Goal: Task Accomplishment & Management: Complete application form

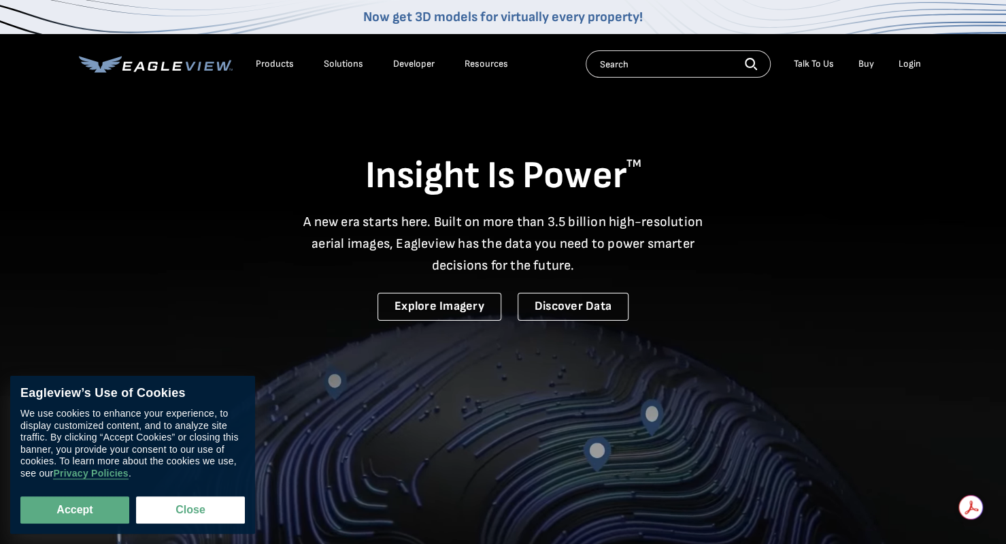
click at [906, 69] on li "Login" at bounding box center [910, 64] width 36 height 20
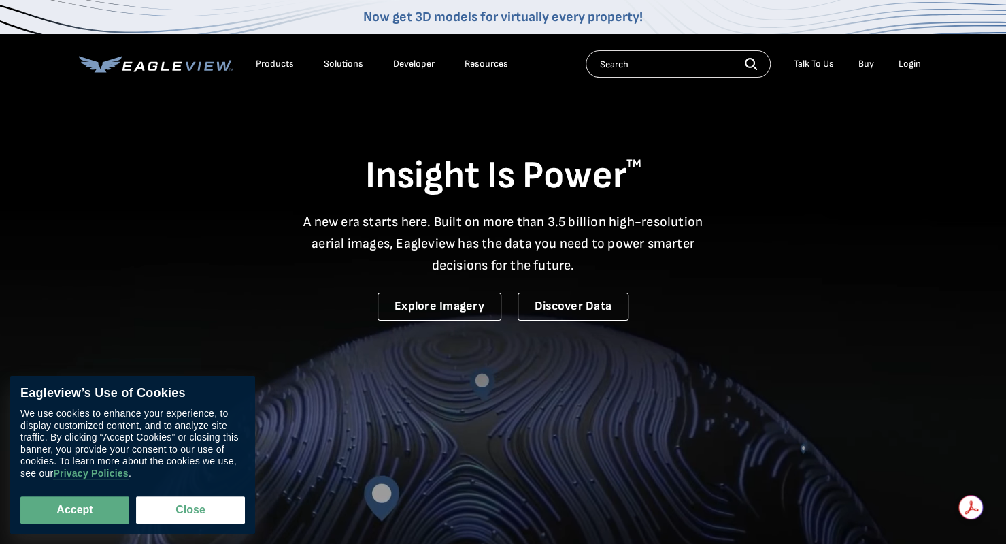
click at [909, 63] on div "Login" at bounding box center [910, 64] width 22 height 12
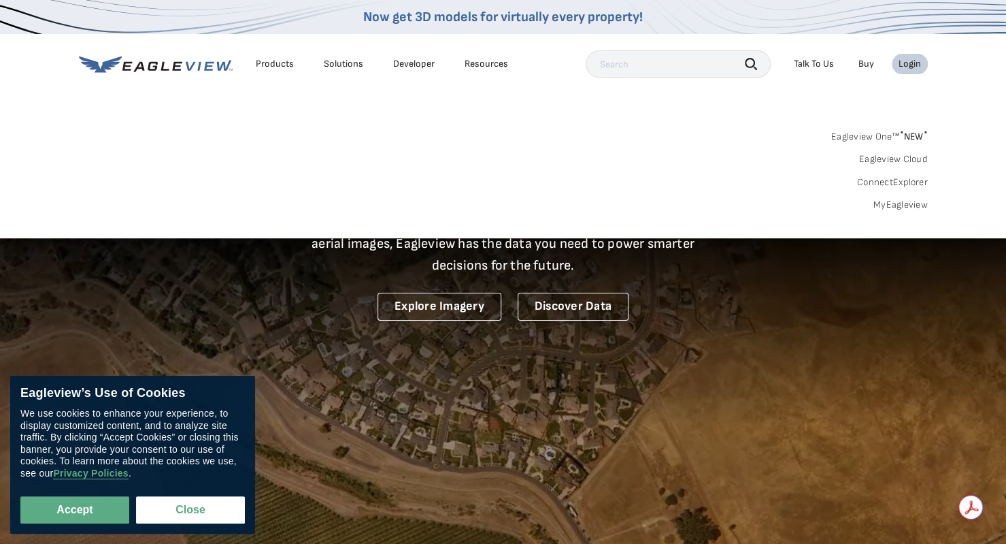
click at [904, 65] on div "Login" at bounding box center [910, 64] width 22 height 12
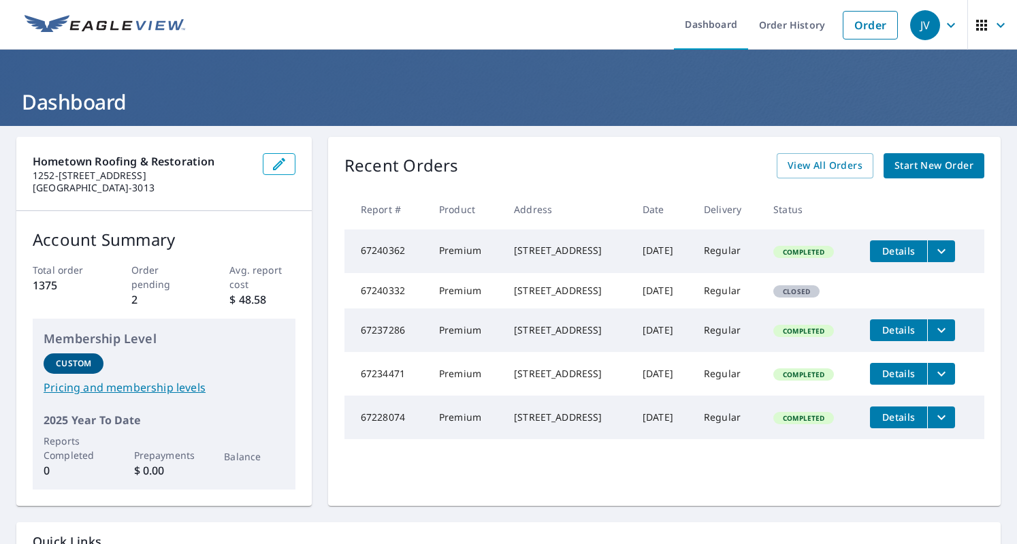
click at [895, 159] on span "Start New Order" at bounding box center [933, 165] width 79 height 17
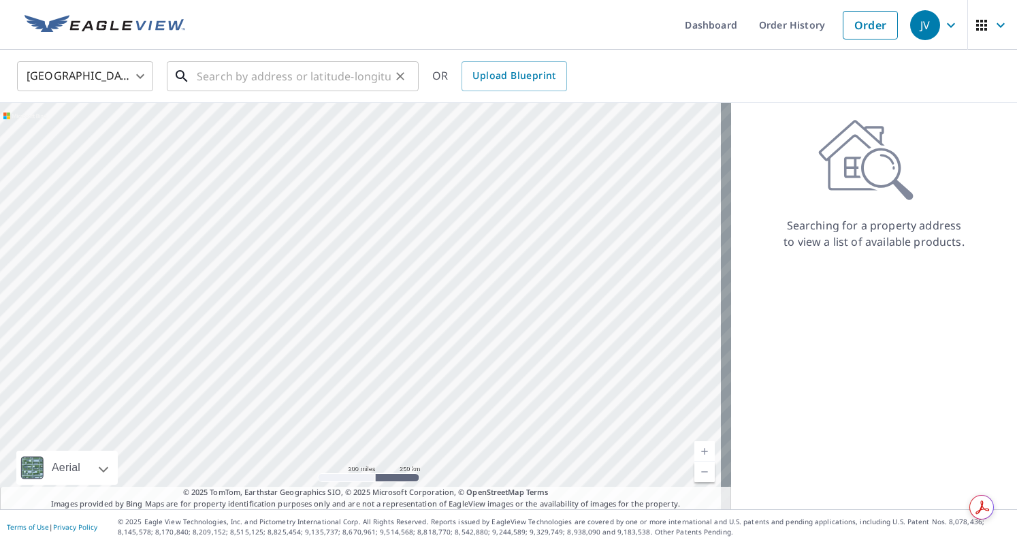
click at [258, 81] on input "text" at bounding box center [294, 76] width 194 height 38
paste input "Brandon Cutler"
type input "Brandon Cutler"
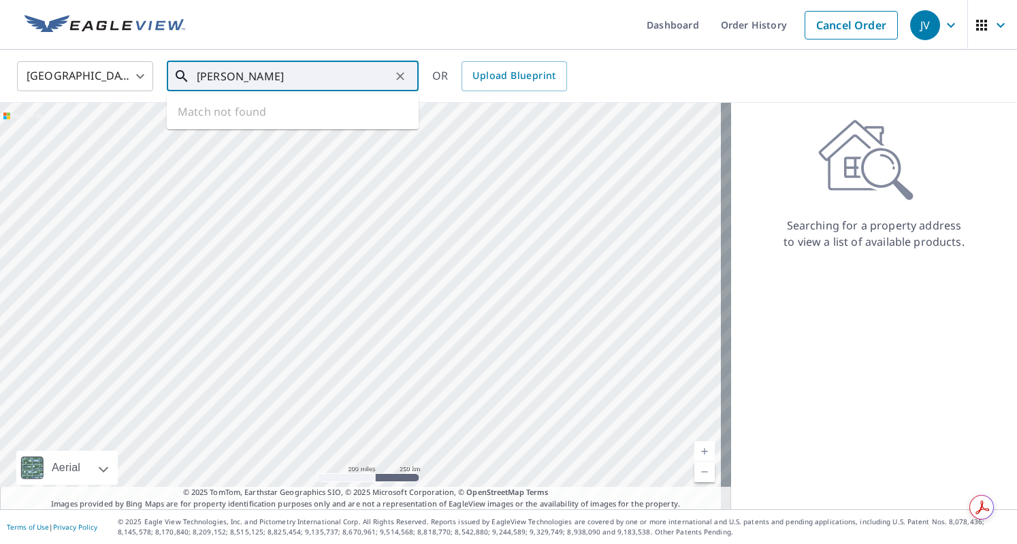
click at [396, 77] on icon "Clear" at bounding box center [400, 76] width 14 height 14
click at [279, 74] on input "text" at bounding box center [294, 76] width 194 height 38
paste input "4744 North Seneca Street, Wichita"
click at [252, 118] on span "4744 N SEneca St" at bounding box center [301, 116] width 214 height 16
type input "4744 N SEneca St Wichita, KS 67204"
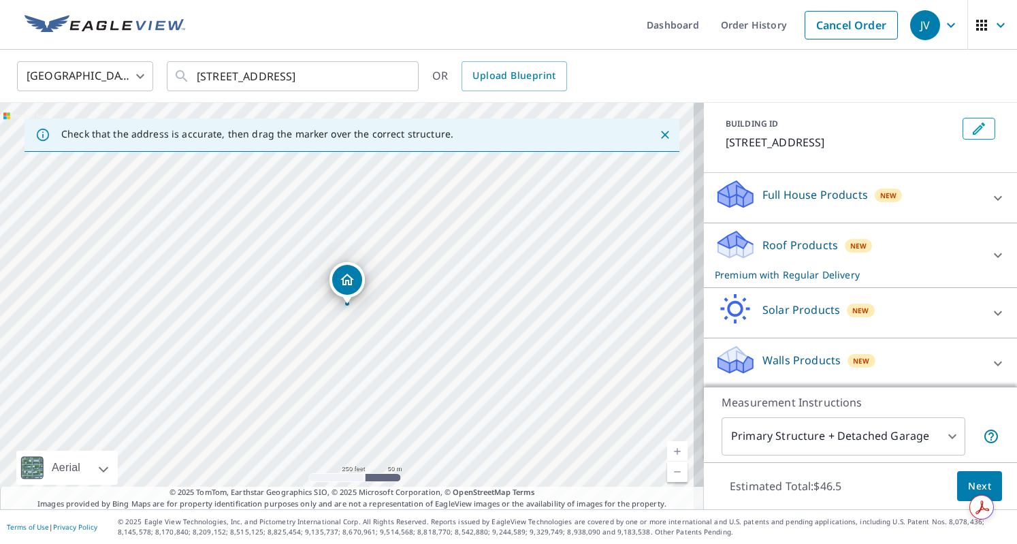
scroll to position [71, 0]
drag, startPoint x: 867, startPoint y: 381, endPoint x: 870, endPoint y: 404, distance: 23.3
click at [868, 403] on div "PROPERTY TYPE Residential Commercial Multi-Family This is a complex BUILDING ID…" at bounding box center [860, 306] width 313 height 406
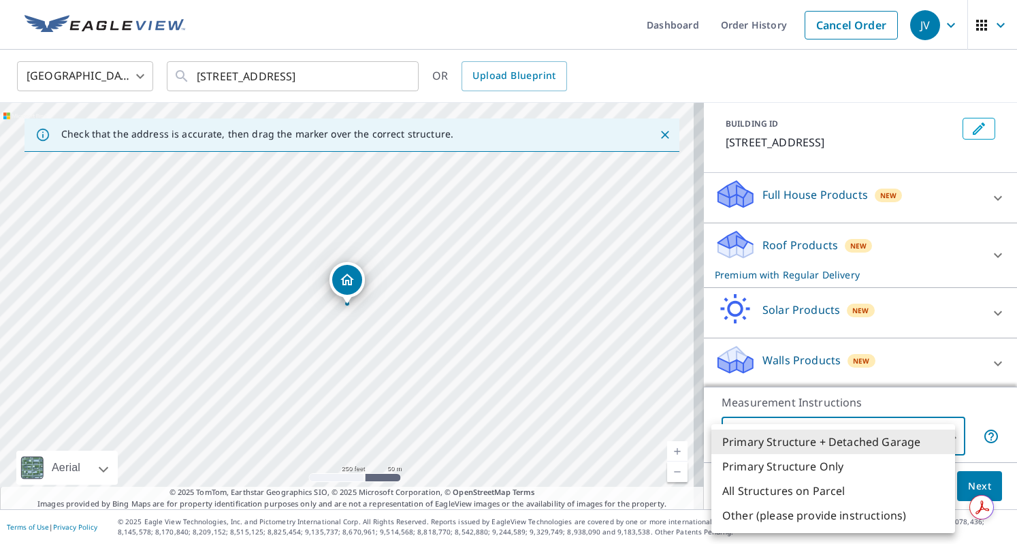
click at [878, 431] on body "JV JV Dashboard Order History Cancel Order JV United States US ​ 4744 N SEneca …" at bounding box center [508, 272] width 1017 height 544
click at [832, 465] on li "Primary Structure Only" at bounding box center [833, 466] width 244 height 24
type input "2"
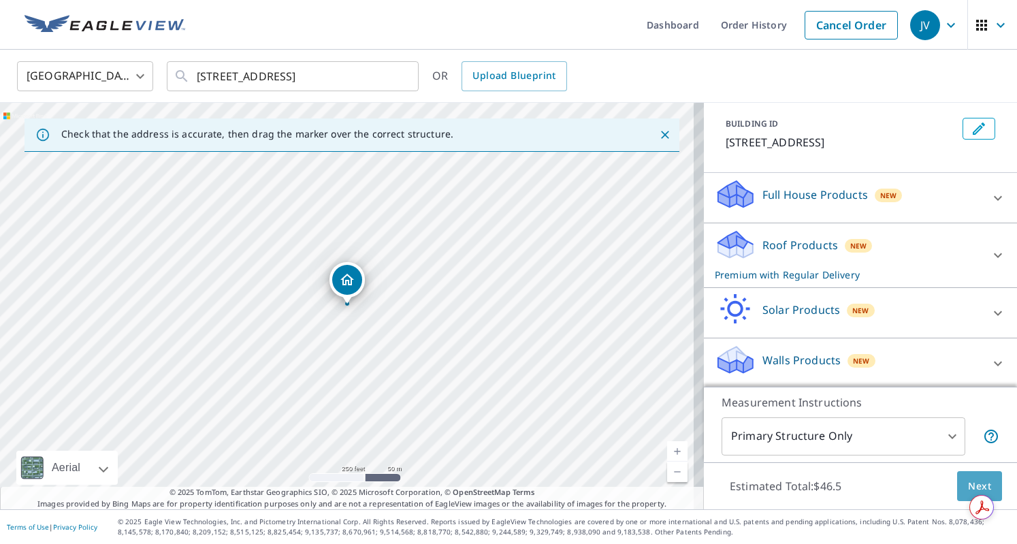
click at [968, 479] on span "Next" at bounding box center [979, 486] width 23 height 17
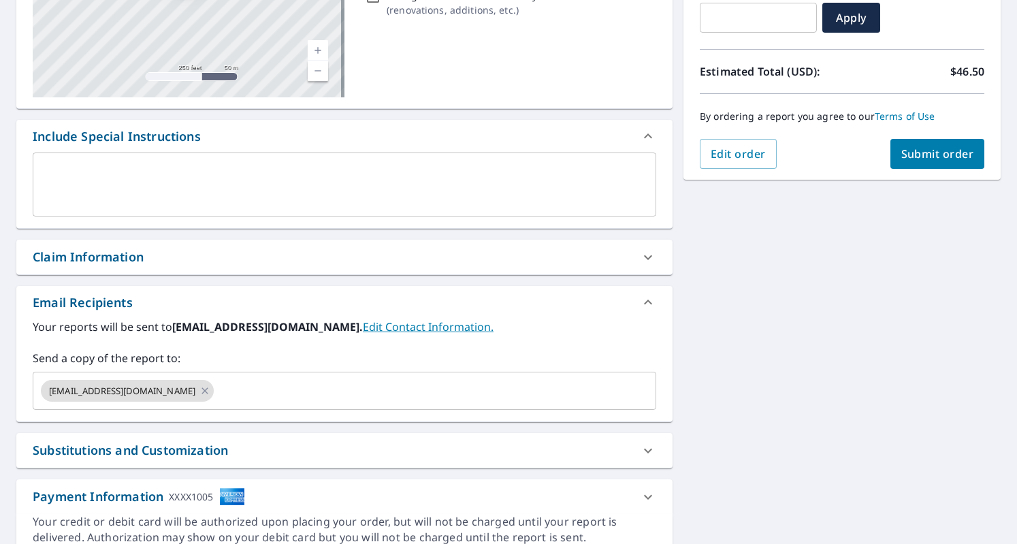
scroll to position [272, 0]
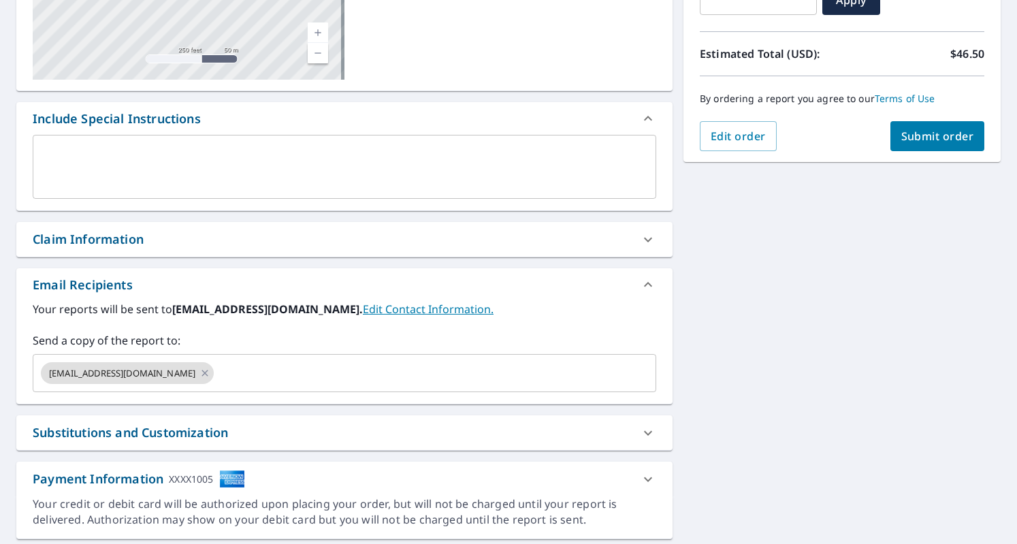
click at [621, 237] on div "Claim Information" at bounding box center [332, 239] width 599 height 18
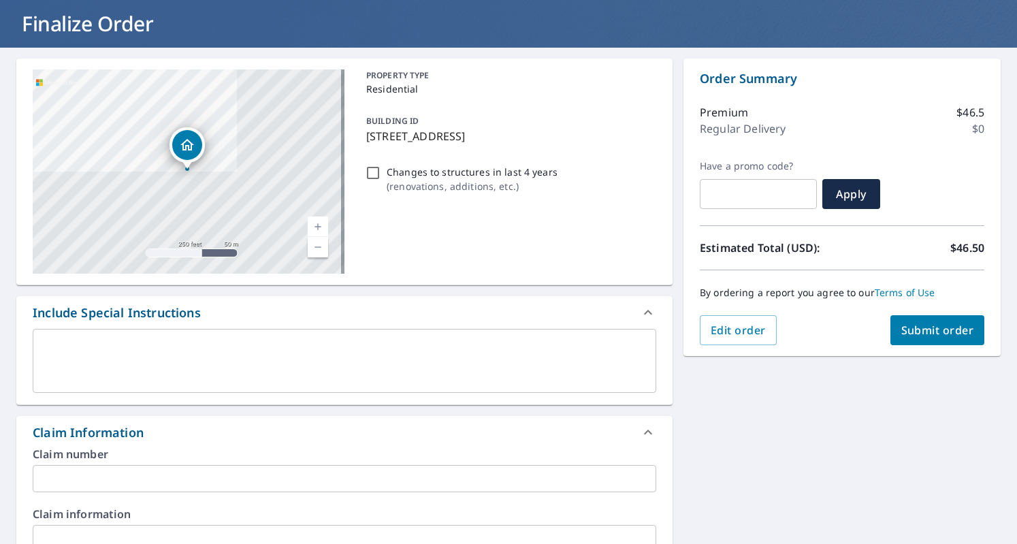
scroll to position [0, 0]
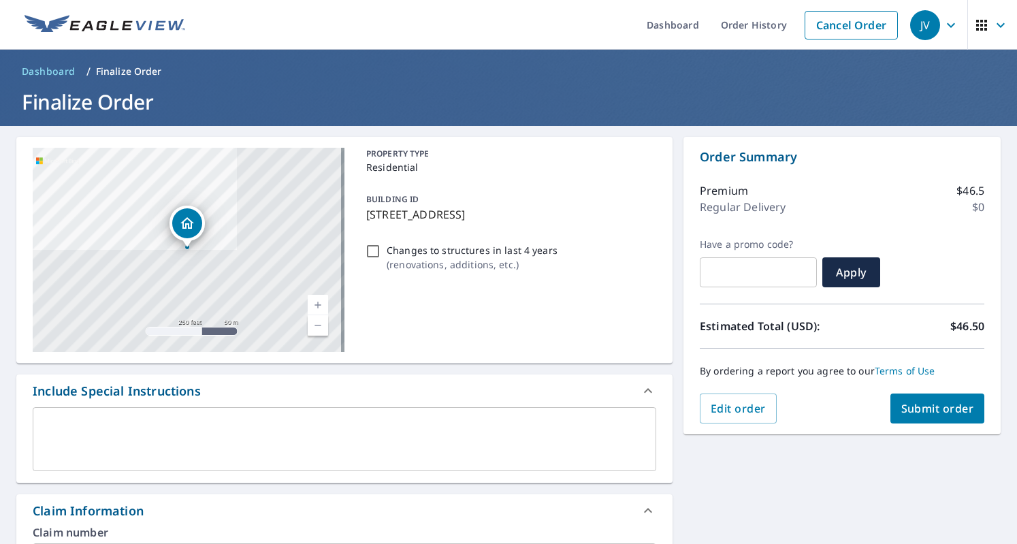
click at [912, 408] on span "Submit order" at bounding box center [937, 408] width 73 height 15
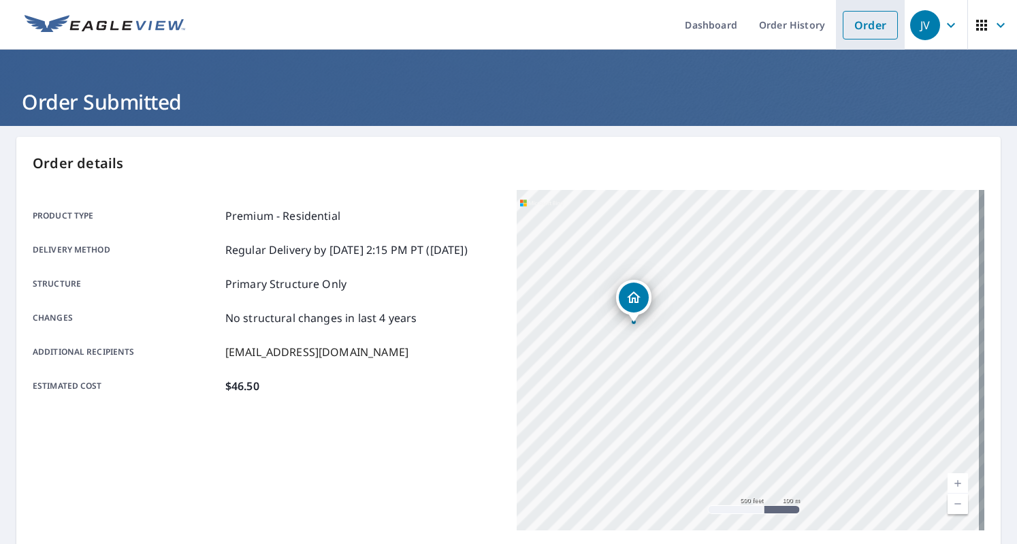
click at [846, 22] on link "Order" at bounding box center [869, 25] width 55 height 29
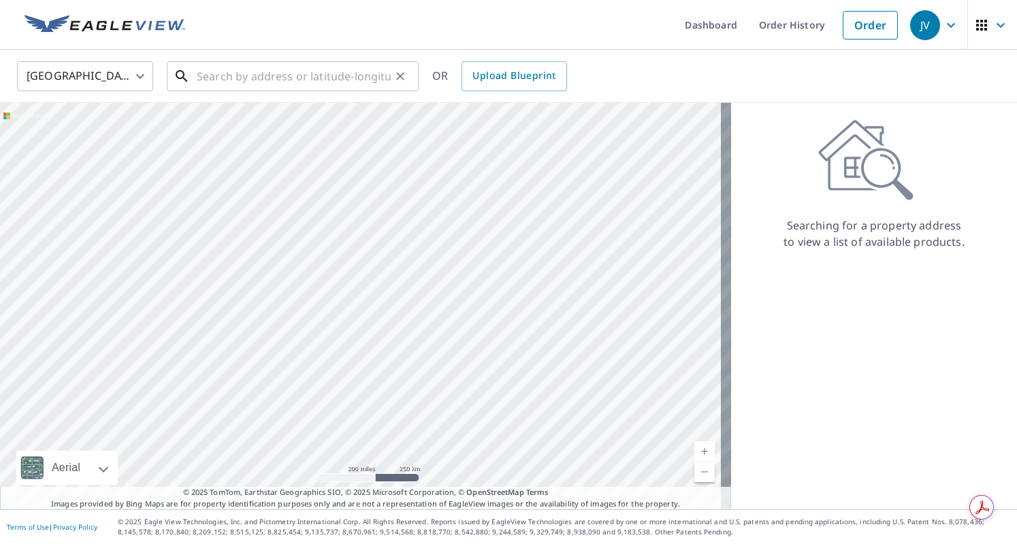
click at [222, 76] on input "text" at bounding box center [294, 76] width 194 height 38
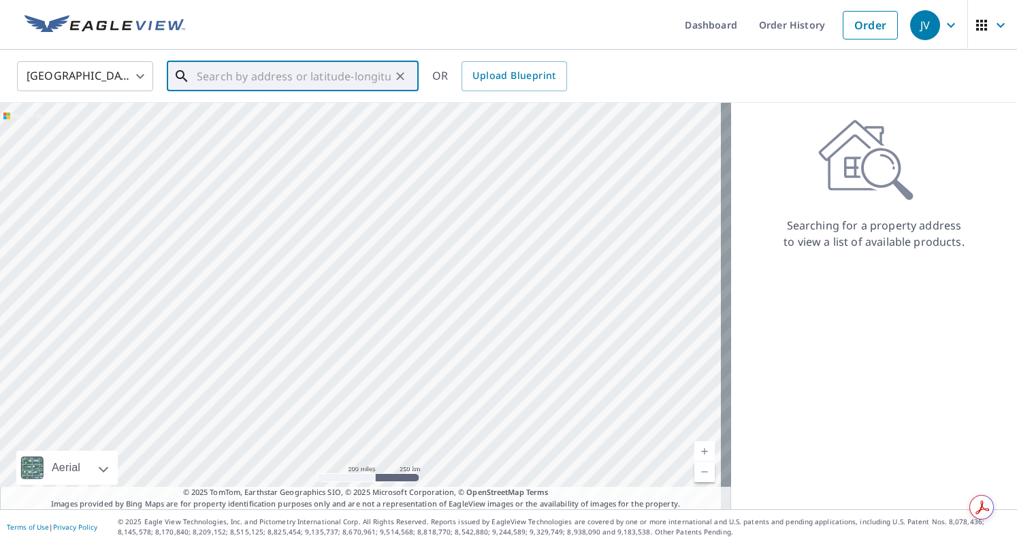
paste input "4744 North Seneca Street, Wichita"
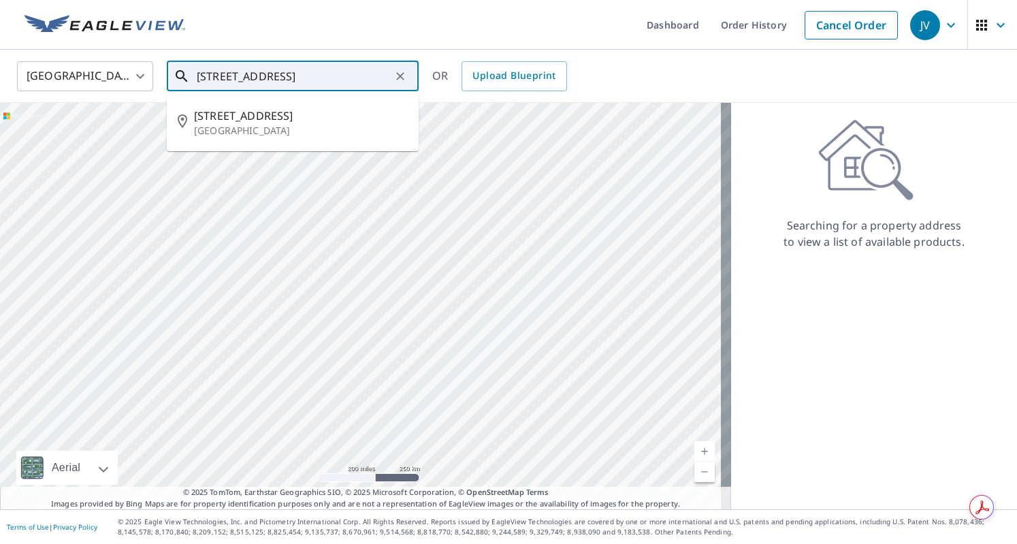
click at [219, 76] on input "4744 North Seneca Street, Wichita" at bounding box center [294, 76] width 194 height 38
click at [240, 111] on span "4743 N SEneca St" at bounding box center [301, 116] width 214 height 16
type input "4743 N SEneca St Wichita, KS 67204"
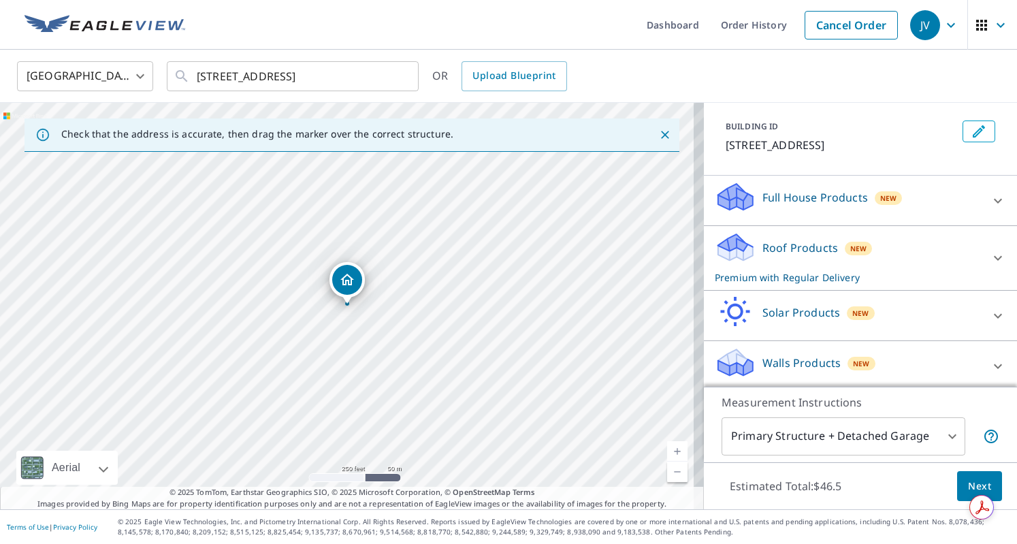
scroll to position [71, 0]
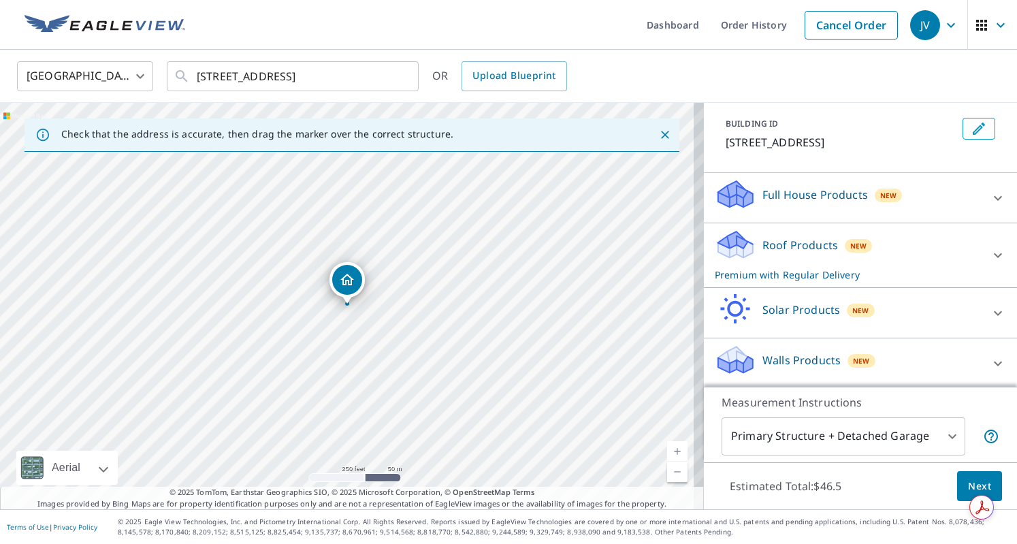
click at [908, 432] on body "JV JV Dashboard Order History Cancel Order JV United States US ​ 4743 N SEneca …" at bounding box center [508, 272] width 1017 height 544
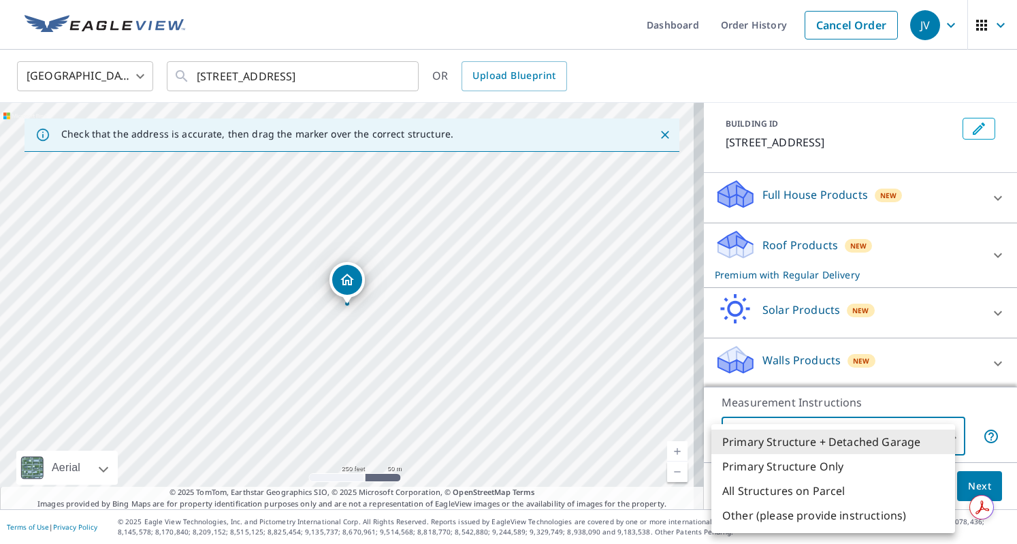
click at [834, 486] on li "All Structures on Parcel" at bounding box center [833, 490] width 244 height 24
type input "3"
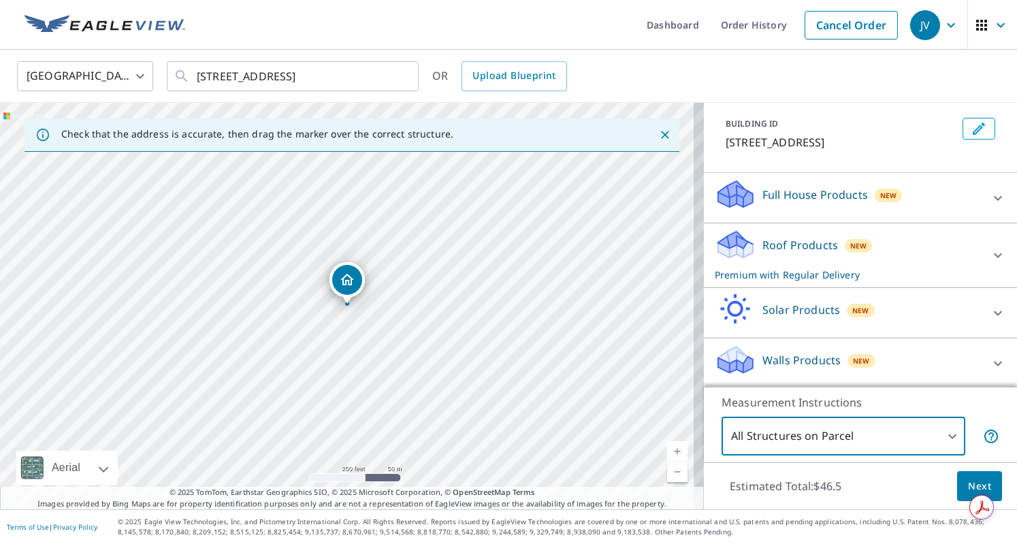
click at [968, 486] on span "Next" at bounding box center [979, 486] width 23 height 17
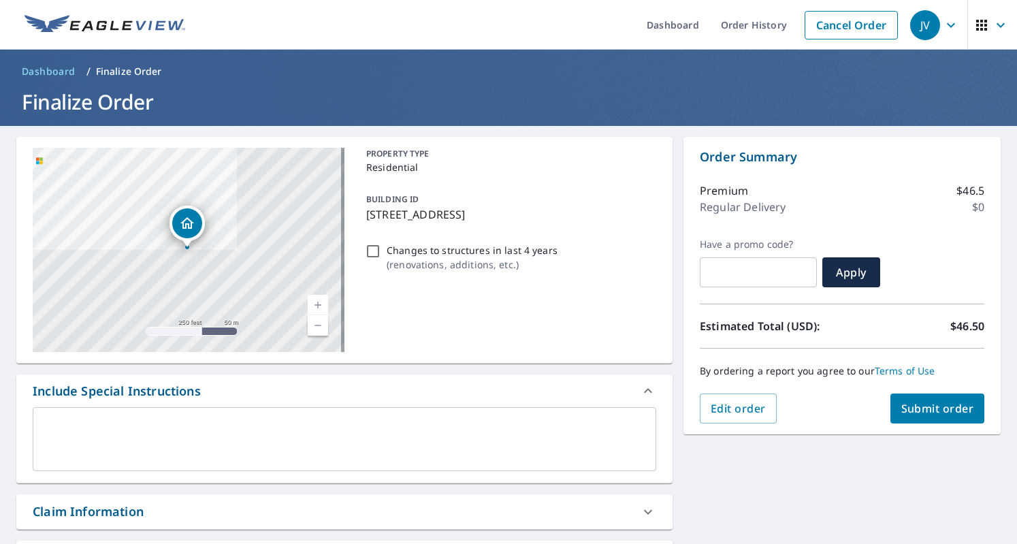
click at [903, 404] on span "Submit order" at bounding box center [937, 408] width 73 height 15
